Goal: Task Accomplishment & Management: Complete application form

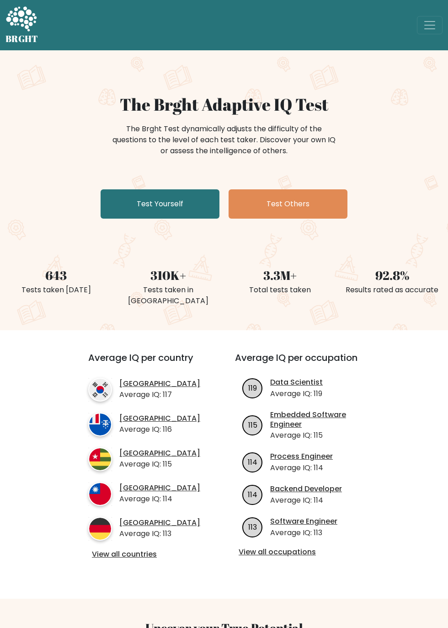
click at [219, 219] on link "Test Yourself" at bounding box center [160, 203] width 119 height 29
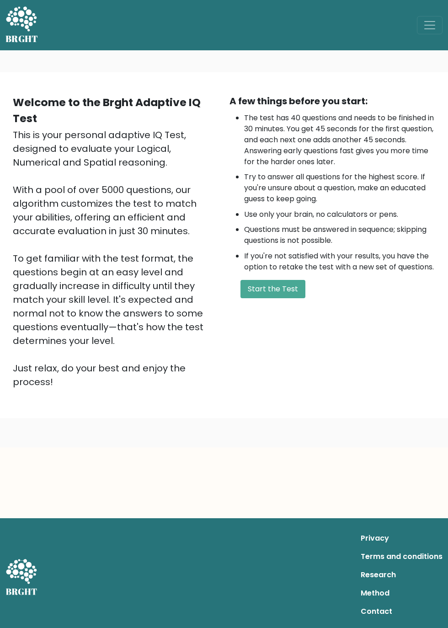
click at [305, 298] on button "Start the Test" at bounding box center [272, 289] width 65 height 18
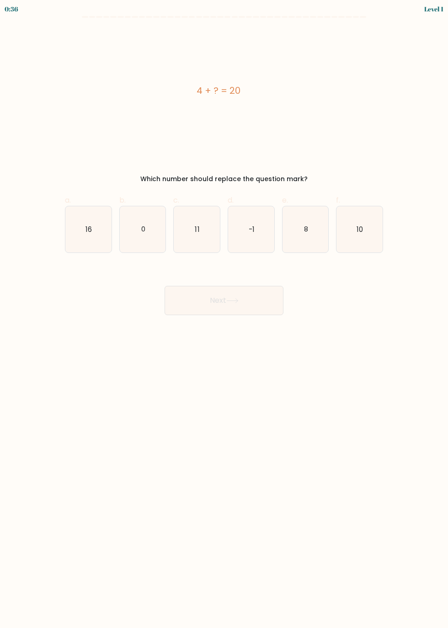
click at [101, 223] on icon "16" at bounding box center [88, 229] width 46 height 46
click at [224, 314] on input "a. 16" at bounding box center [224, 317] width 0 height 6
radio input "true"
click at [225, 299] on button "Next" at bounding box center [224, 300] width 119 height 29
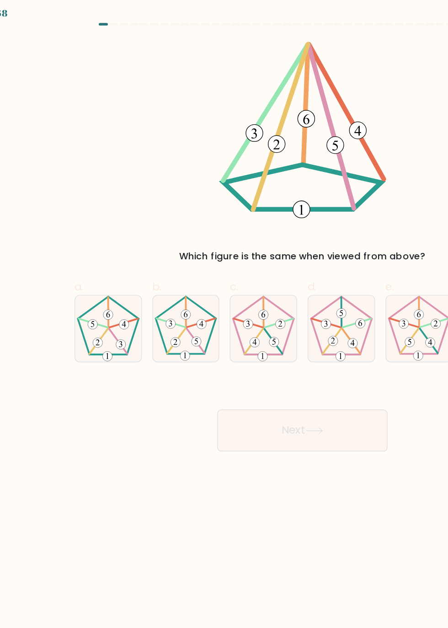
click at [141, 224] on icon at bounding box center [143, 229] width 46 height 46
click at [224, 314] on input "b." at bounding box center [224, 317] width 0 height 6
radio input "true"
click at [251, 300] on button "Next" at bounding box center [224, 300] width 119 height 29
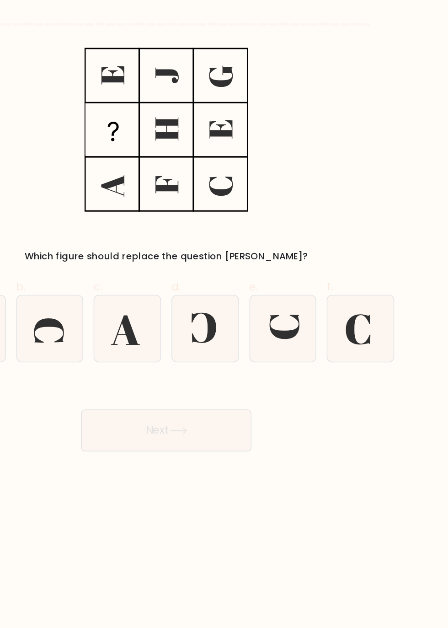
click at [363, 234] on icon at bounding box center [359, 229] width 46 height 46
click at [224, 314] on input "f." at bounding box center [224, 317] width 0 height 6
radio input "true"
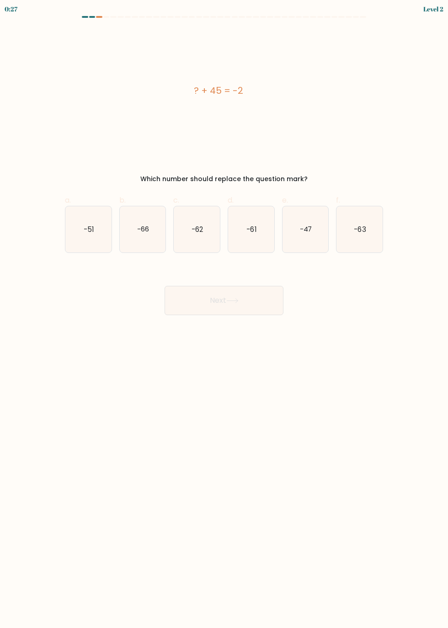
click at [315, 230] on icon "-47" at bounding box center [306, 229] width 46 height 46
click at [224, 314] on input "e. -47" at bounding box center [224, 317] width 0 height 6
radio input "true"
click at [238, 303] on icon at bounding box center [232, 301] width 11 height 4
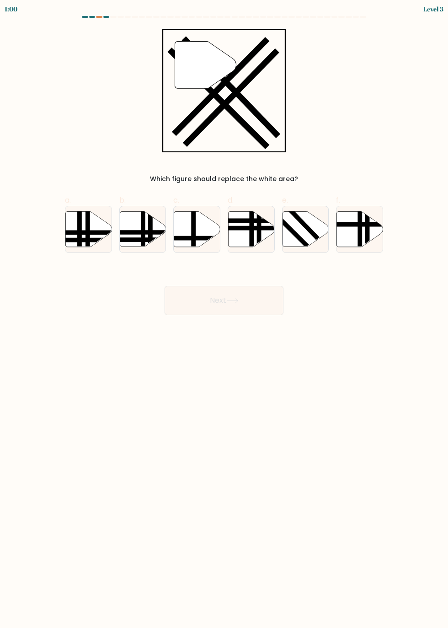
click at [305, 231] on icon at bounding box center [306, 228] width 46 height 35
click at [224, 314] on input "e." at bounding box center [224, 317] width 0 height 6
radio input "true"
click at [238, 303] on icon at bounding box center [232, 301] width 11 height 4
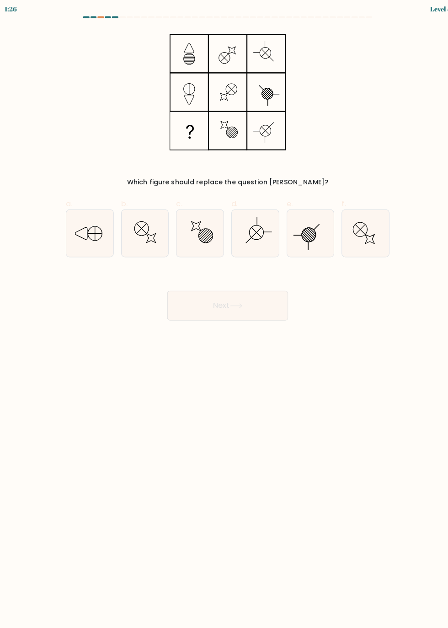
click at [367, 241] on icon at bounding box center [359, 229] width 46 height 46
click at [224, 314] on input "f." at bounding box center [224, 317] width 0 height 6
radio input "true"
click at [261, 298] on button "Next" at bounding box center [224, 300] width 119 height 29
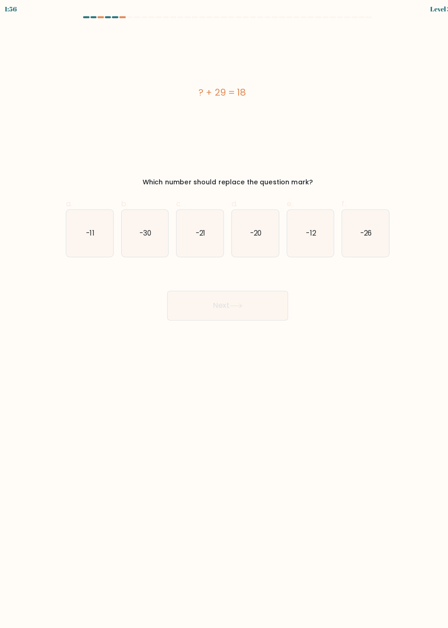
click at [93, 234] on text "-11" at bounding box center [89, 229] width 8 height 10
click at [224, 315] on input "a. -11" at bounding box center [224, 317] width 0 height 6
radio input "true"
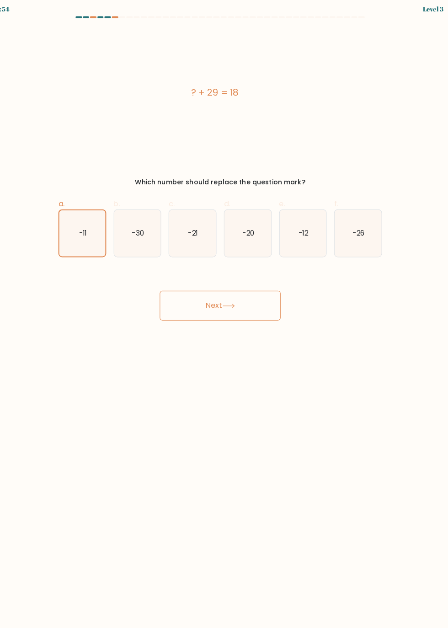
click at [238, 303] on icon at bounding box center [232, 301] width 11 height 4
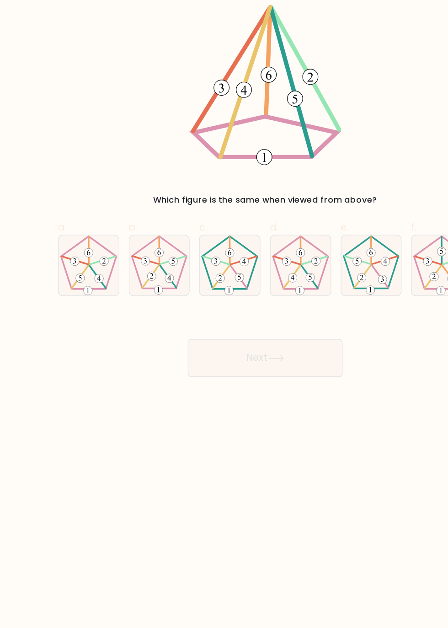
click at [254, 230] on icon at bounding box center [251, 229] width 46 height 46
click at [224, 314] on input "d." at bounding box center [224, 317] width 0 height 6
radio input "true"
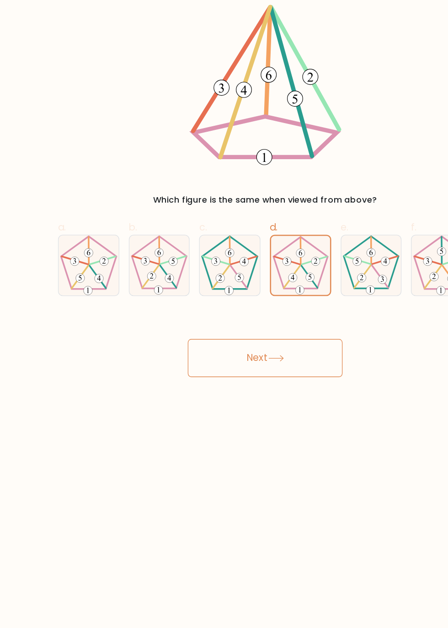
click at [238, 303] on icon at bounding box center [232, 301] width 11 height 4
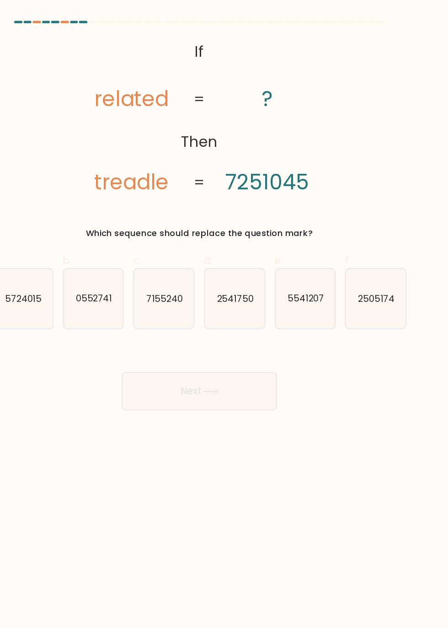
click at [260, 230] on text "2541750" at bounding box center [252, 229] width 28 height 10
click at [224, 314] on input "d. 2541750" at bounding box center [224, 317] width 0 height 6
radio input "true"
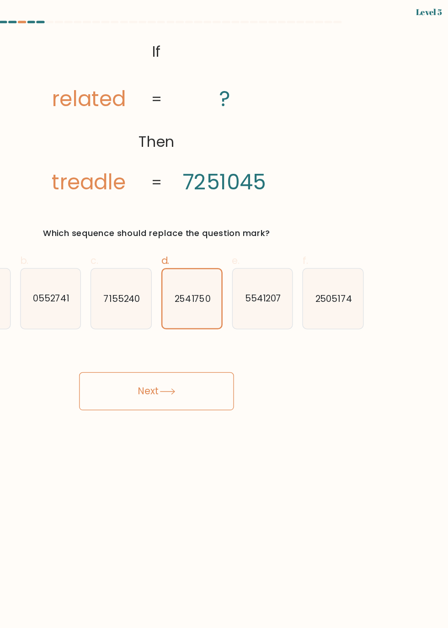
click at [258, 302] on button "Next" at bounding box center [224, 300] width 119 height 29
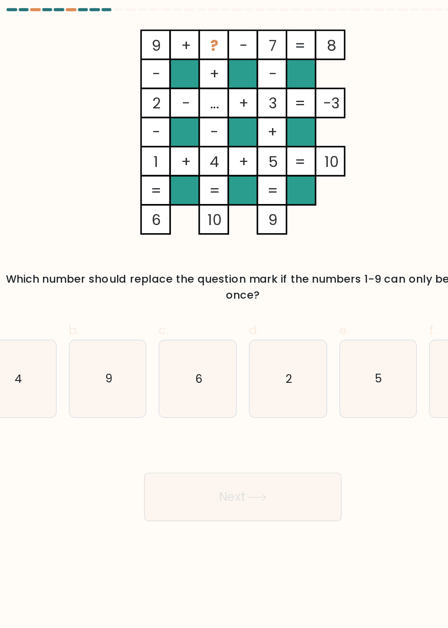
click at [205, 226] on icon "6" at bounding box center [197, 239] width 46 height 46
click at [224, 314] on input "c. 6" at bounding box center [224, 317] width 0 height 6
radio input "true"
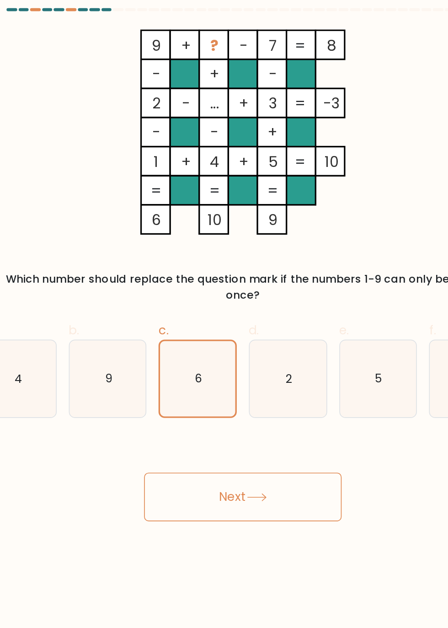
click at [253, 299] on button "Next" at bounding box center [224, 309] width 119 height 29
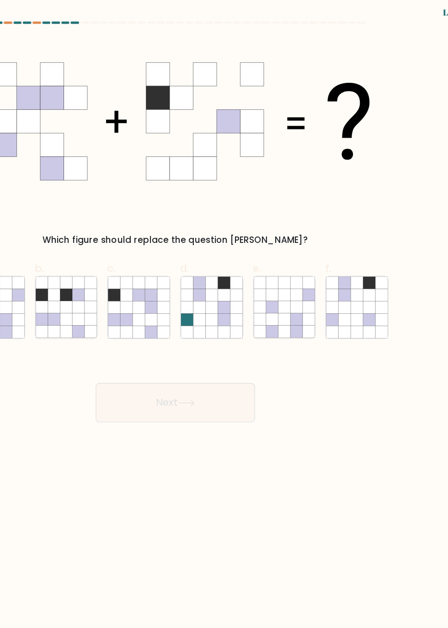
click at [361, 235] on icon at bounding box center [359, 238] width 9 height 9
click at [224, 314] on input "f." at bounding box center [224, 317] width 0 height 6
radio input "true"
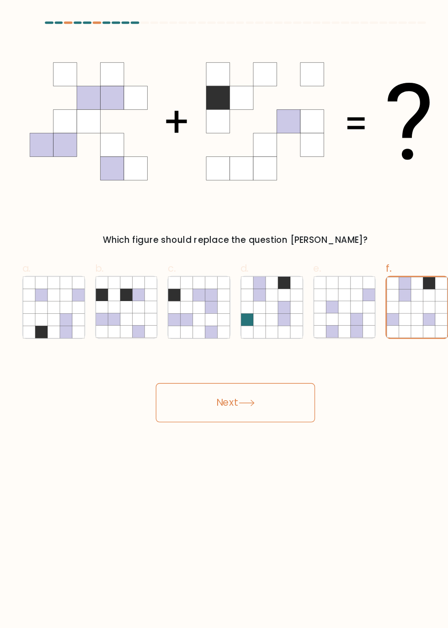
click at [238, 303] on icon at bounding box center [232, 301] width 11 height 4
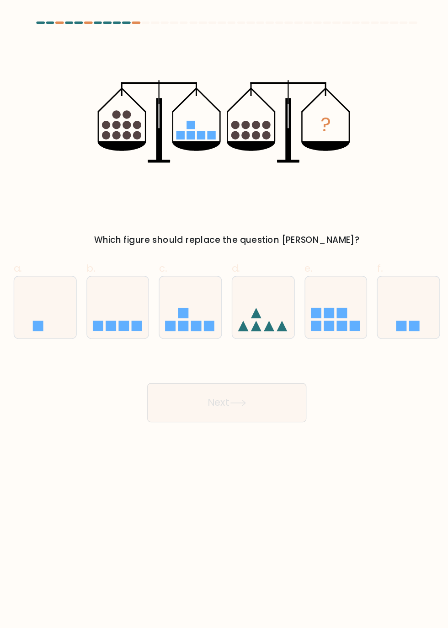
click at [151, 241] on rect at bounding box center [147, 243] width 8 height 8
click at [224, 314] on input "b." at bounding box center [224, 317] width 0 height 6
radio input "true"
click at [238, 303] on icon at bounding box center [232, 301] width 11 height 4
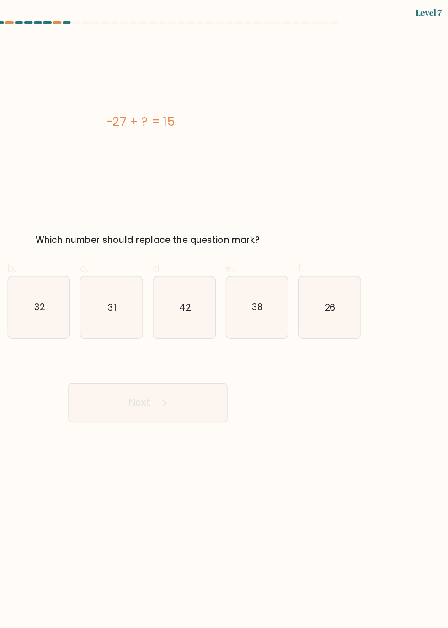
click at [251, 227] on text "42" at bounding box center [251, 229] width 8 height 10
click at [224, 314] on input "d. 42" at bounding box center [224, 317] width 0 height 6
radio input "true"
click at [263, 303] on button "Next" at bounding box center [224, 300] width 119 height 29
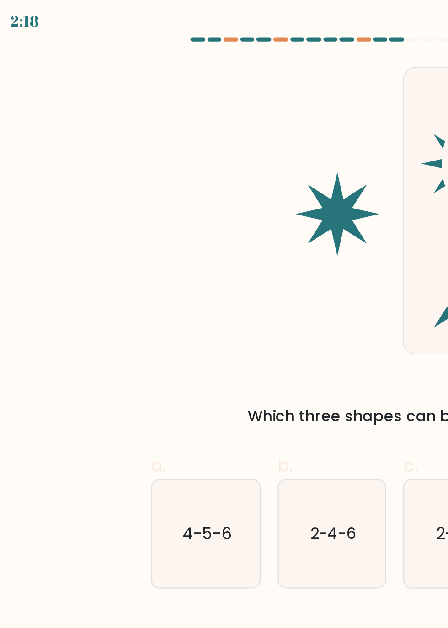
click at [85, 243] on icon "4-5-6" at bounding box center [88, 229] width 46 height 46
click at [224, 314] on input "a. 4-5-6" at bounding box center [224, 317] width 0 height 6
radio input "true"
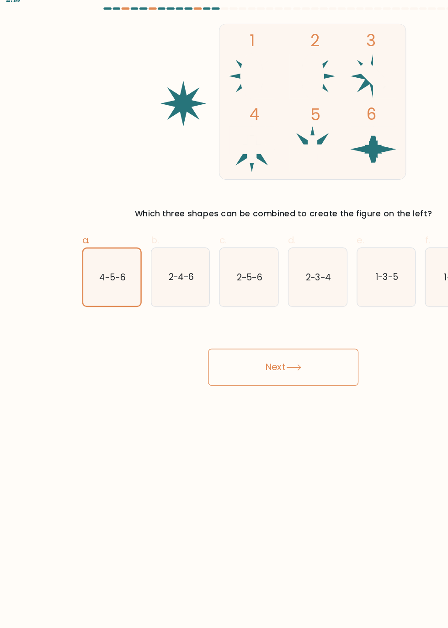
click at [239, 303] on icon at bounding box center [232, 300] width 12 height 5
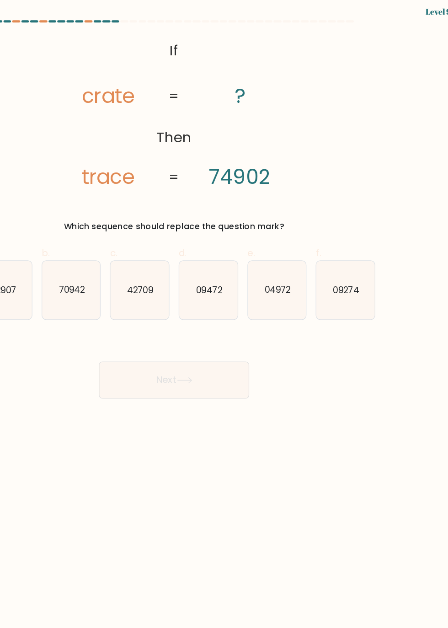
click at [318, 238] on icon "04972" at bounding box center [306, 229] width 46 height 46
click at [224, 314] on input "e. 04972" at bounding box center [224, 317] width 0 height 6
radio input "true"
click at [263, 300] on button "Next" at bounding box center [224, 300] width 119 height 29
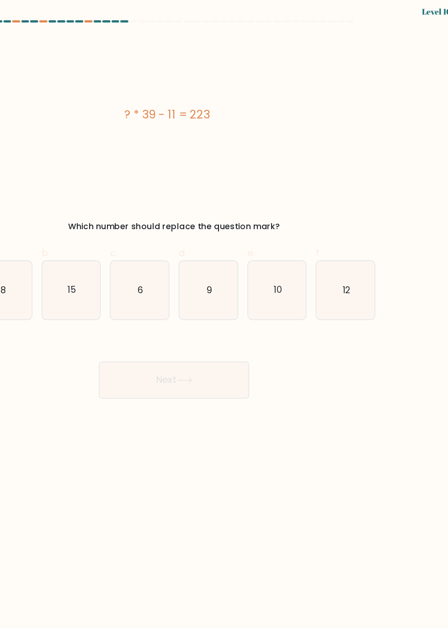
click at [195, 237] on icon "6" at bounding box center [197, 229] width 46 height 46
click at [224, 314] on input "c. 6" at bounding box center [224, 317] width 0 height 6
radio input "true"
click at [239, 303] on icon at bounding box center [232, 300] width 12 height 5
